Goal: Information Seeking & Learning: Find specific fact

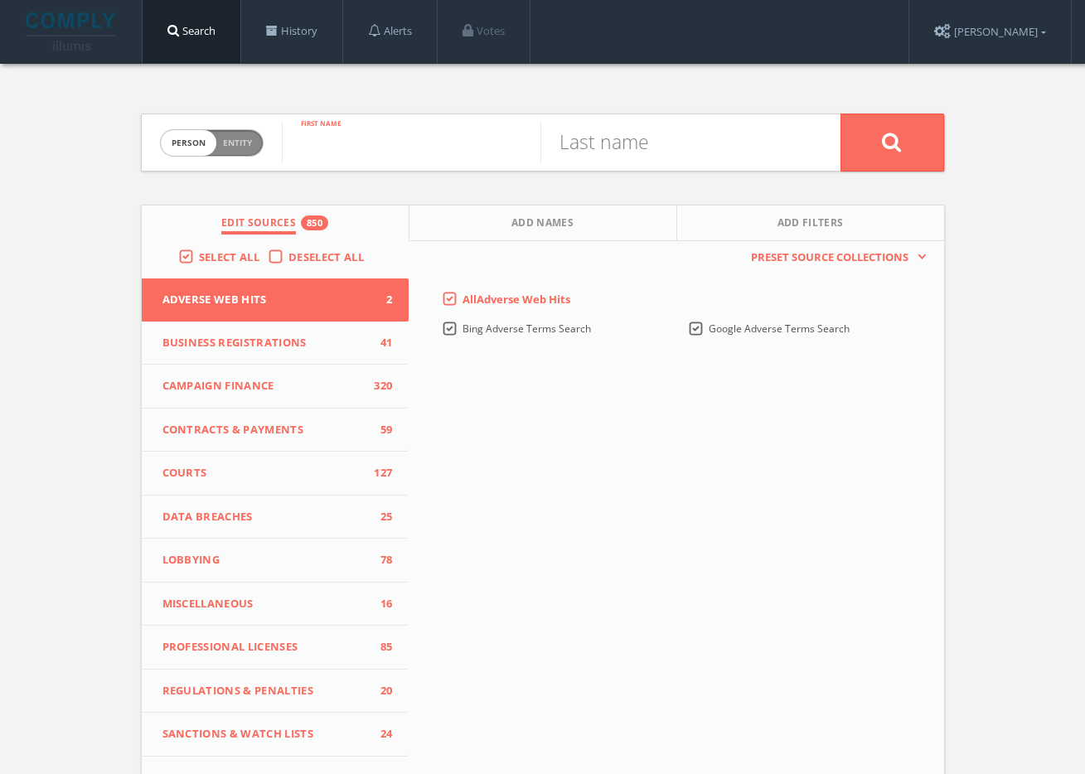
paste input "[PERSON_NAME]"
click at [410, 147] on input "[PERSON_NAME]" at bounding box center [411, 142] width 259 height 43
type input "[PERSON_NAME]"
click at [618, 148] on input "text" at bounding box center [669, 142] width 259 height 43
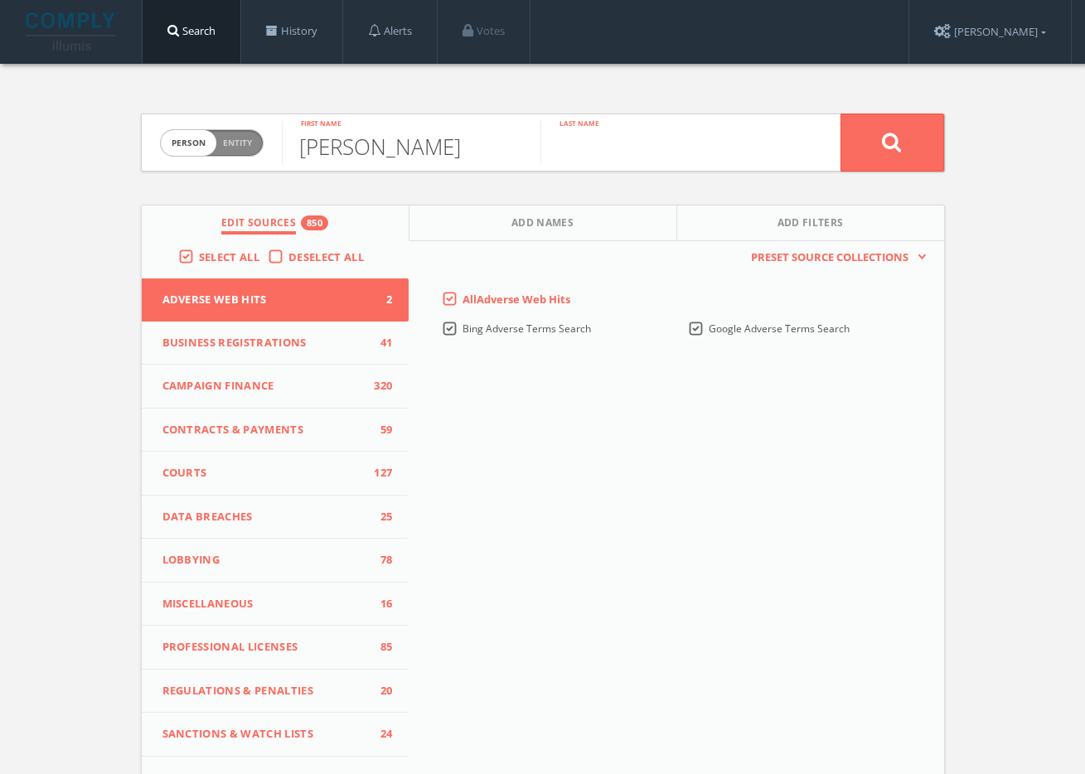
paste input "[PERSON_NAME]"
type input "[PERSON_NAME]"
click at [933, 142] on button at bounding box center [892, 143] width 104 height 58
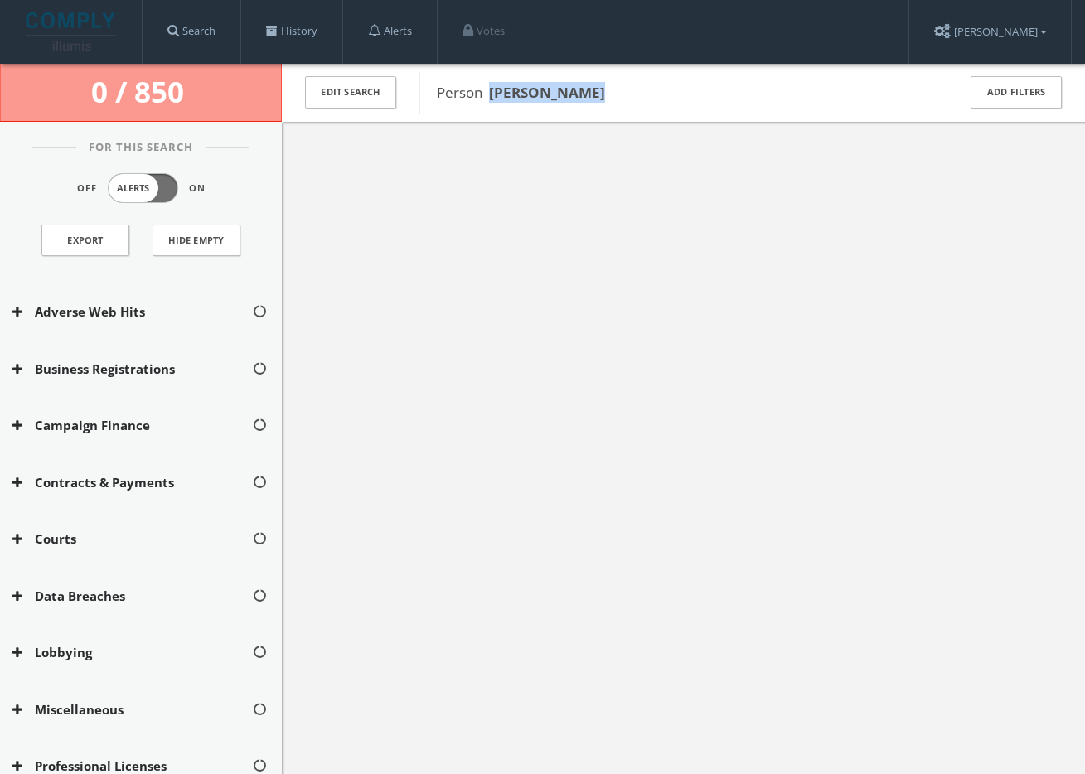
drag, startPoint x: 589, startPoint y: 100, endPoint x: 491, endPoint y: 96, distance: 97.9
click at [491, 96] on span "Person [PERSON_NAME]" at bounding box center [686, 93] width 498 height 22
copy b "[PERSON_NAME]"
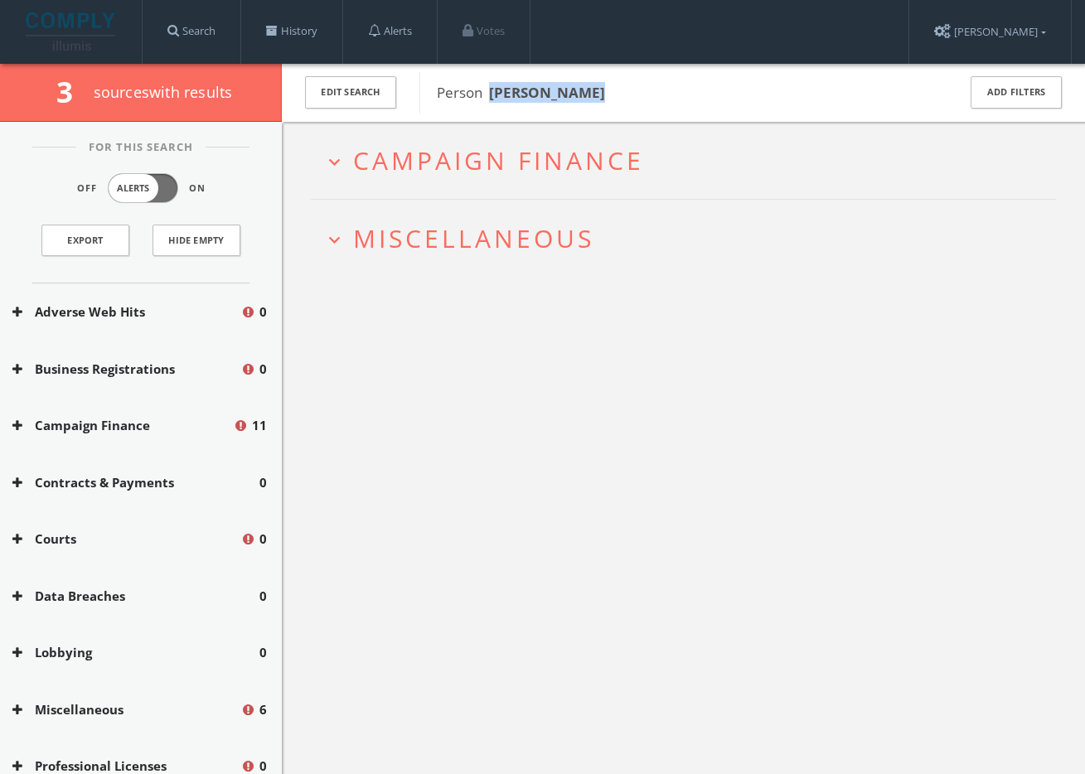
drag, startPoint x: 459, startPoint y: 247, endPoint x: 445, endPoint y: 254, distance: 15.9
click at [459, 248] on span "Miscellaneous" at bounding box center [473, 238] width 241 height 34
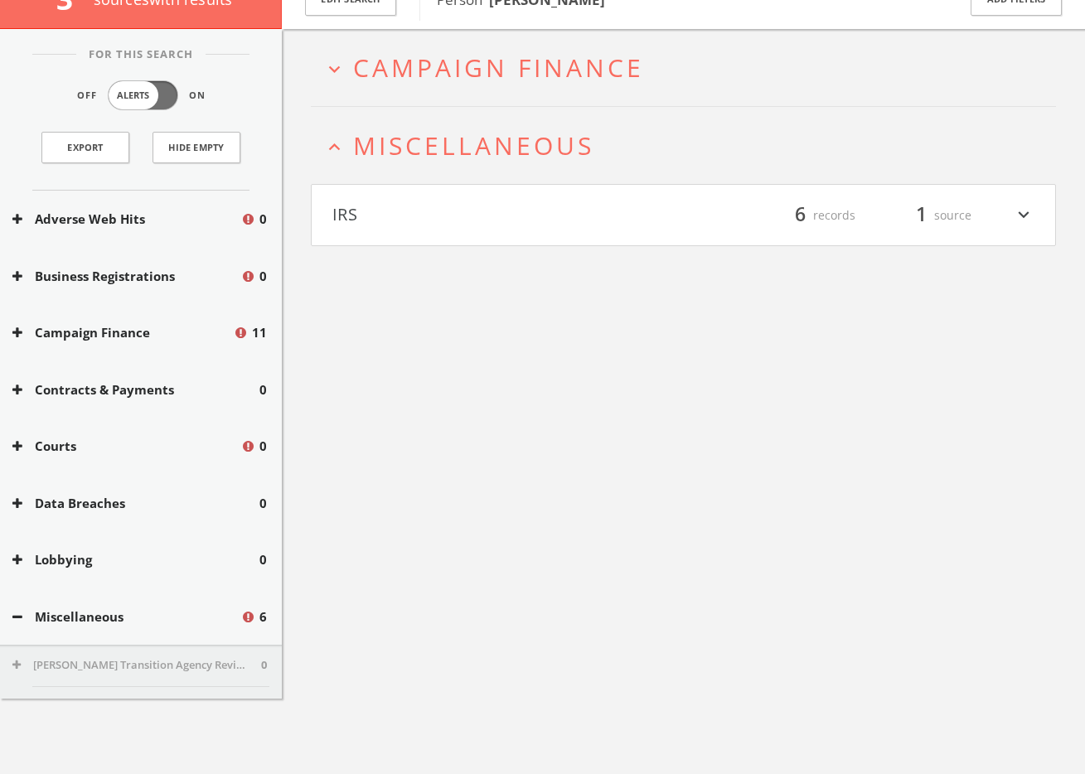
click at [443, 254] on div "expand_more Campaign Finance expand_less Miscellaneous IRS filter_list 6 record…" at bounding box center [683, 416] width 803 height 774
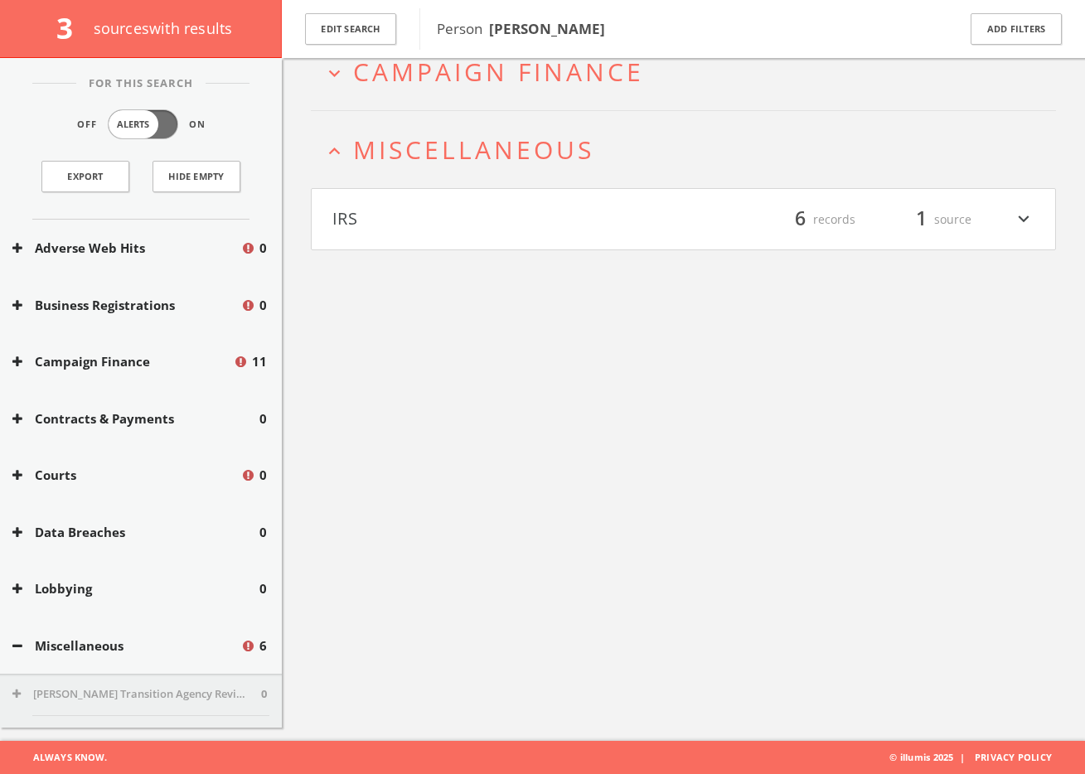
click at [445, 235] on h4 "IRS filter_list 6 records 1 source expand_more" at bounding box center [683, 219] width 743 height 61
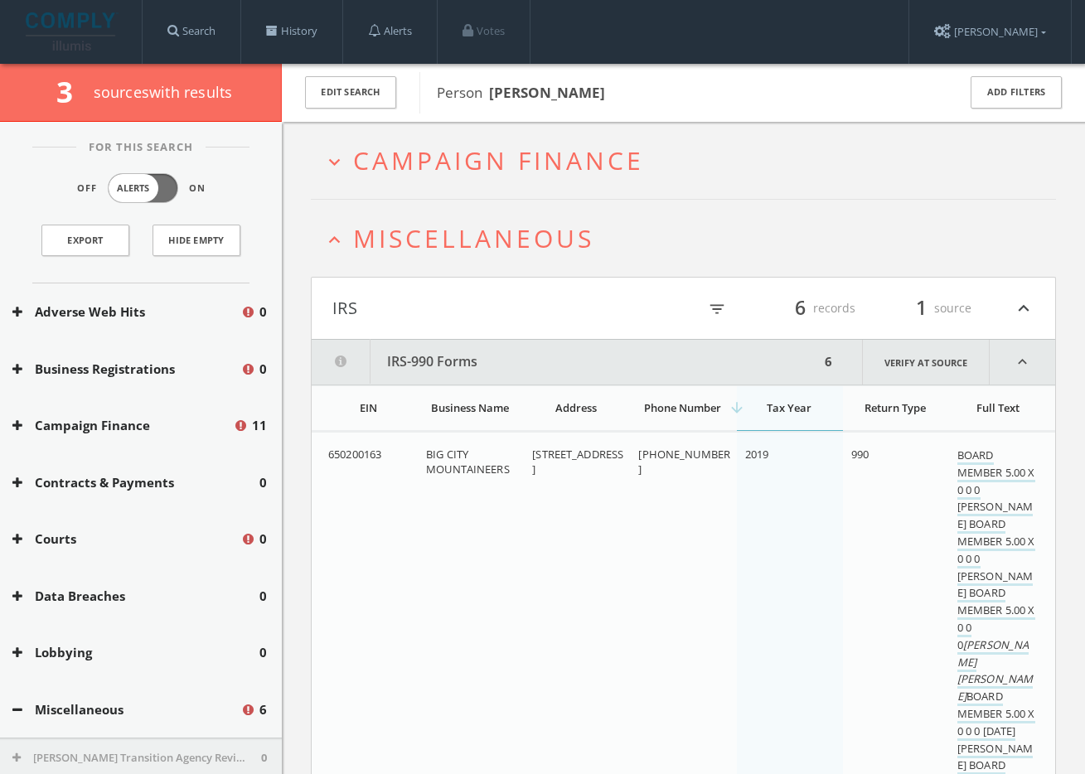
click at [465, 303] on button "IRS" at bounding box center [507, 308] width 351 height 28
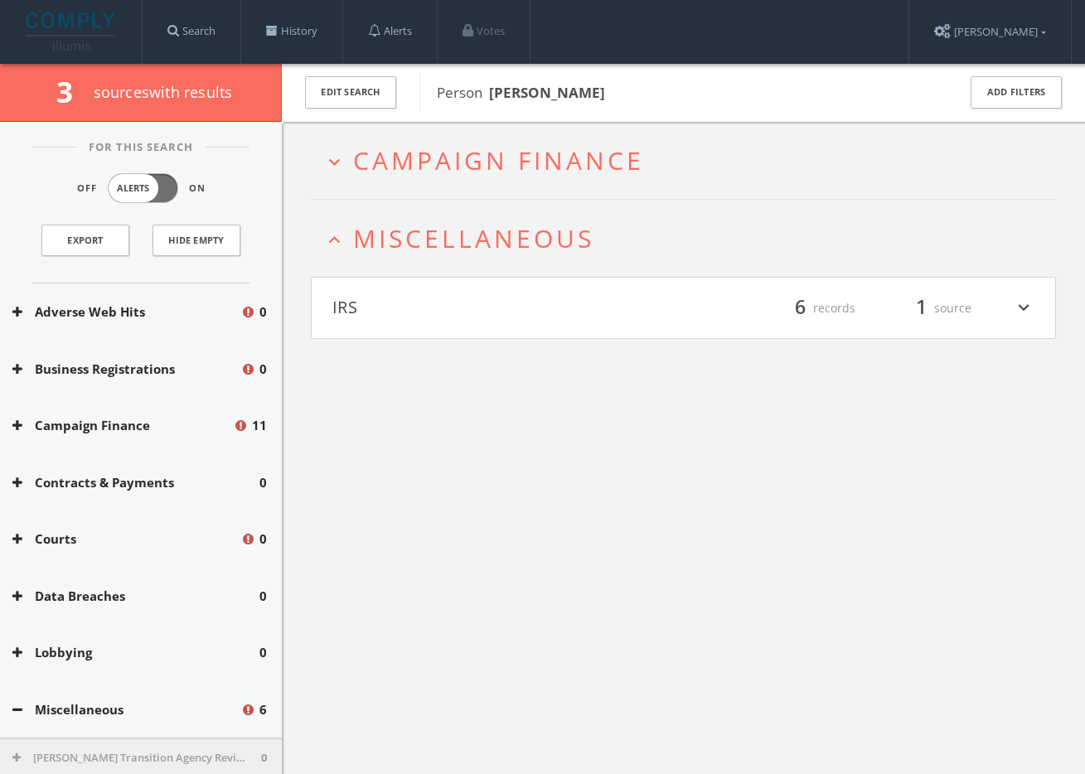
click at [486, 152] on span "Campaign Finance" at bounding box center [498, 160] width 291 height 34
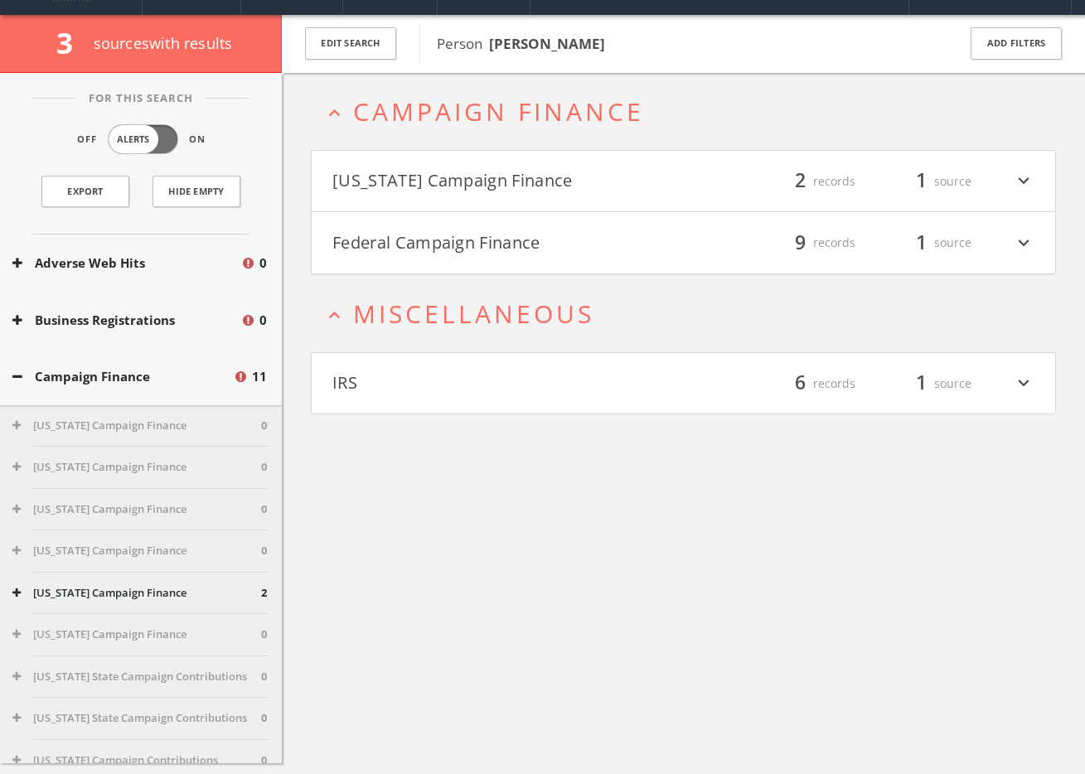
click at [487, 190] on button "[US_STATE] Campaign Finance" at bounding box center [507, 181] width 351 height 28
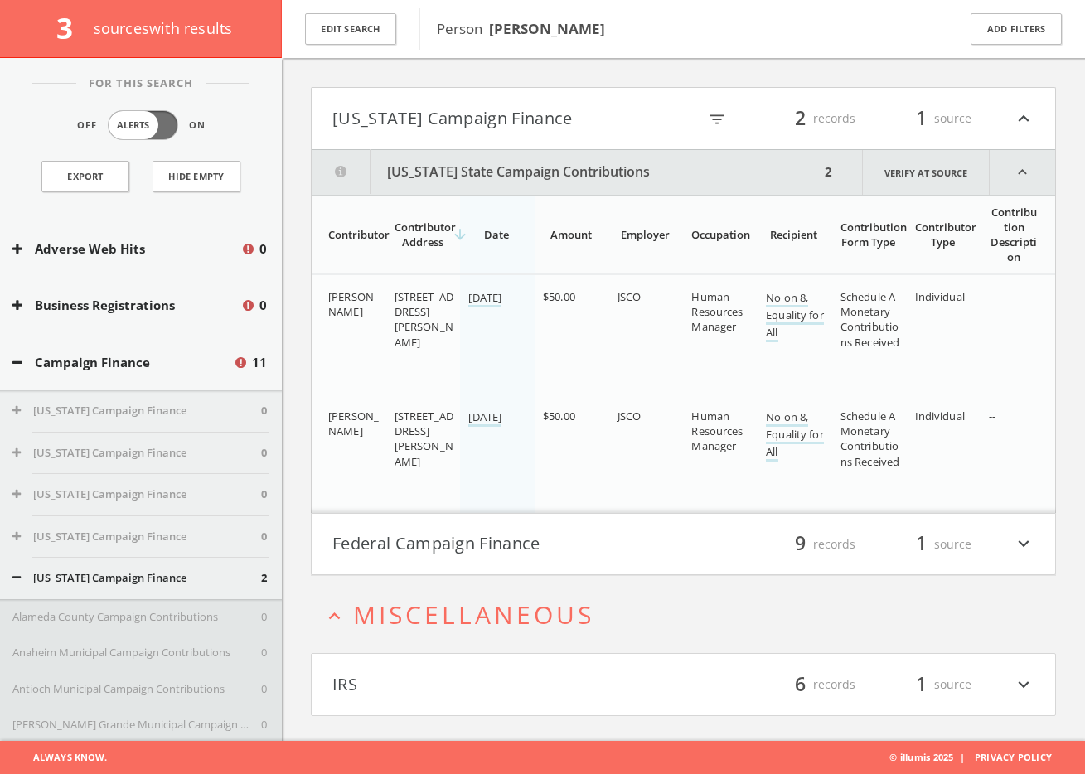
click at [531, 542] on button "Federal Campaign Finance" at bounding box center [507, 544] width 351 height 28
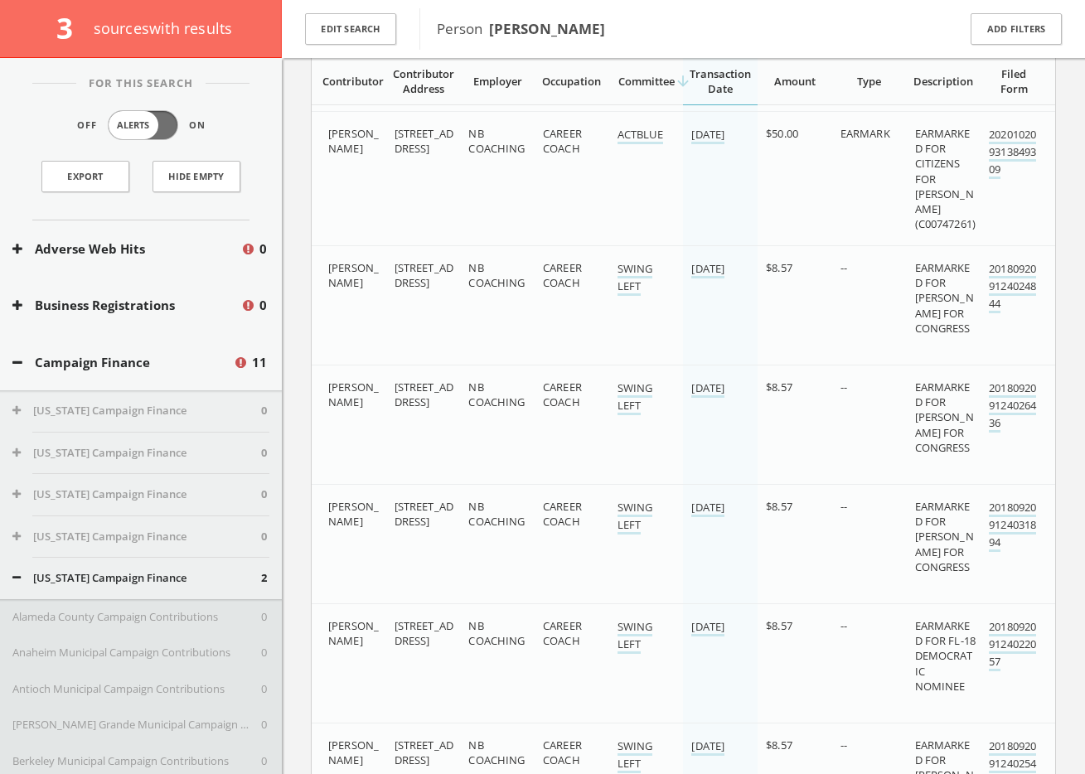
scroll to position [1304, 0]
